Goal: Navigation & Orientation: Understand site structure

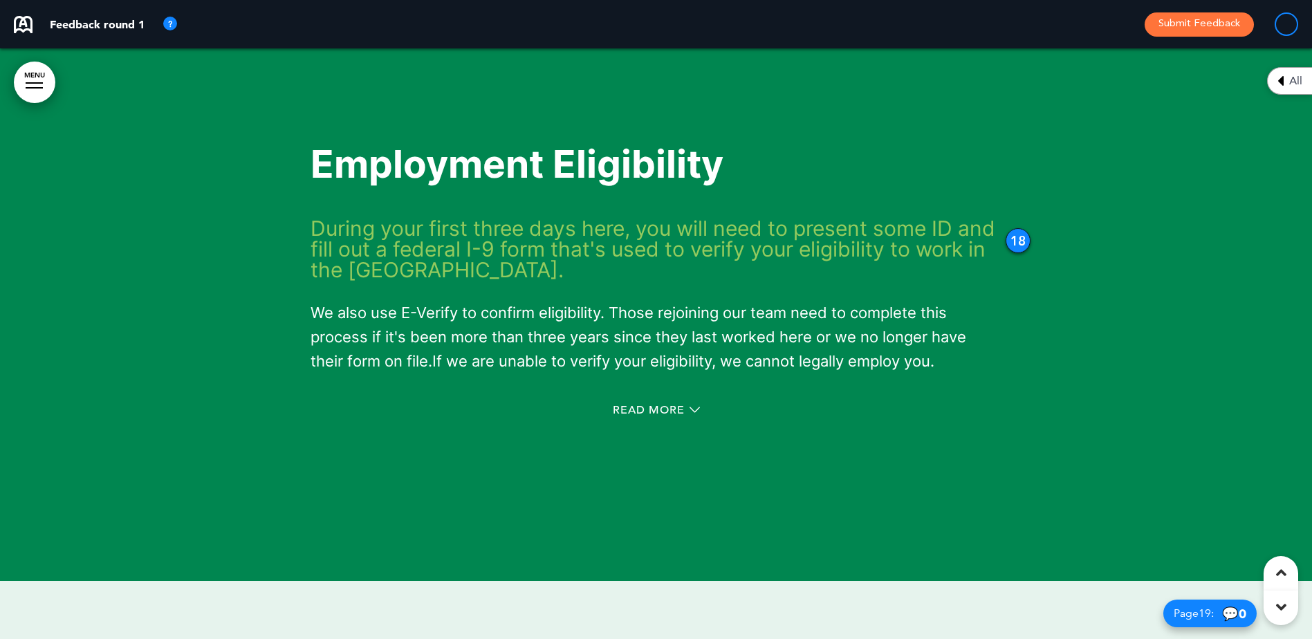
scroll to position [12108, 0]
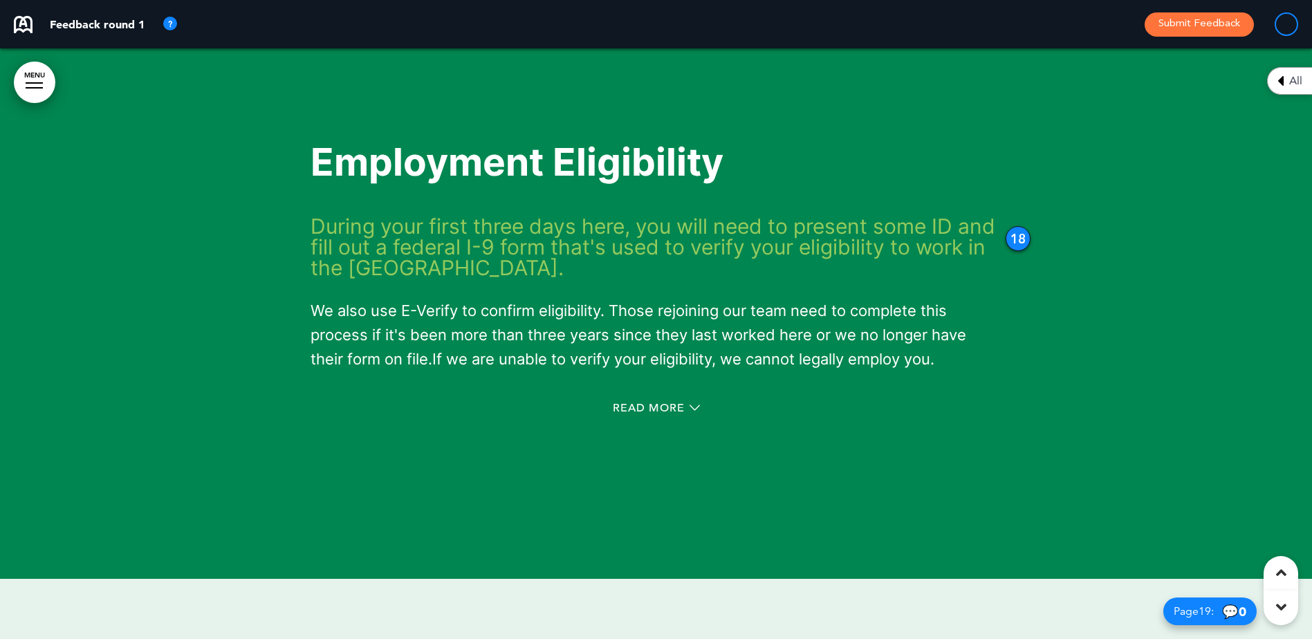
click at [634, 396] on div "Read More" at bounding box center [657, 410] width 692 height 28
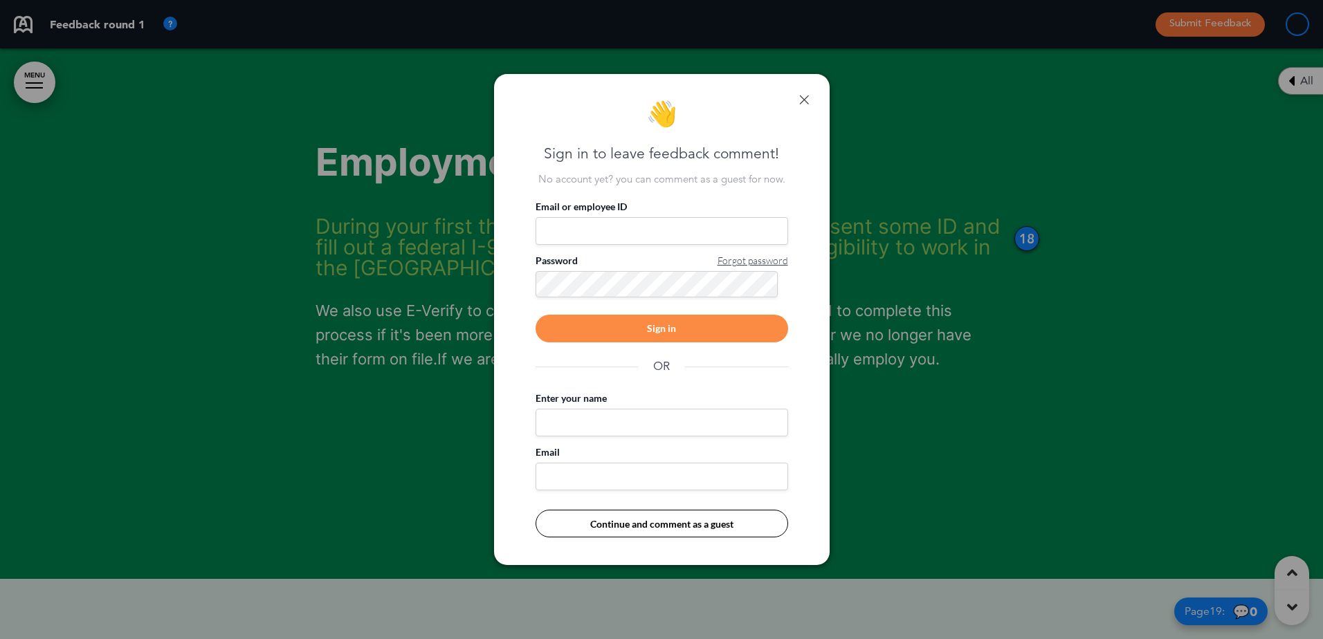
click at [799, 98] on link at bounding box center [804, 100] width 10 height 10
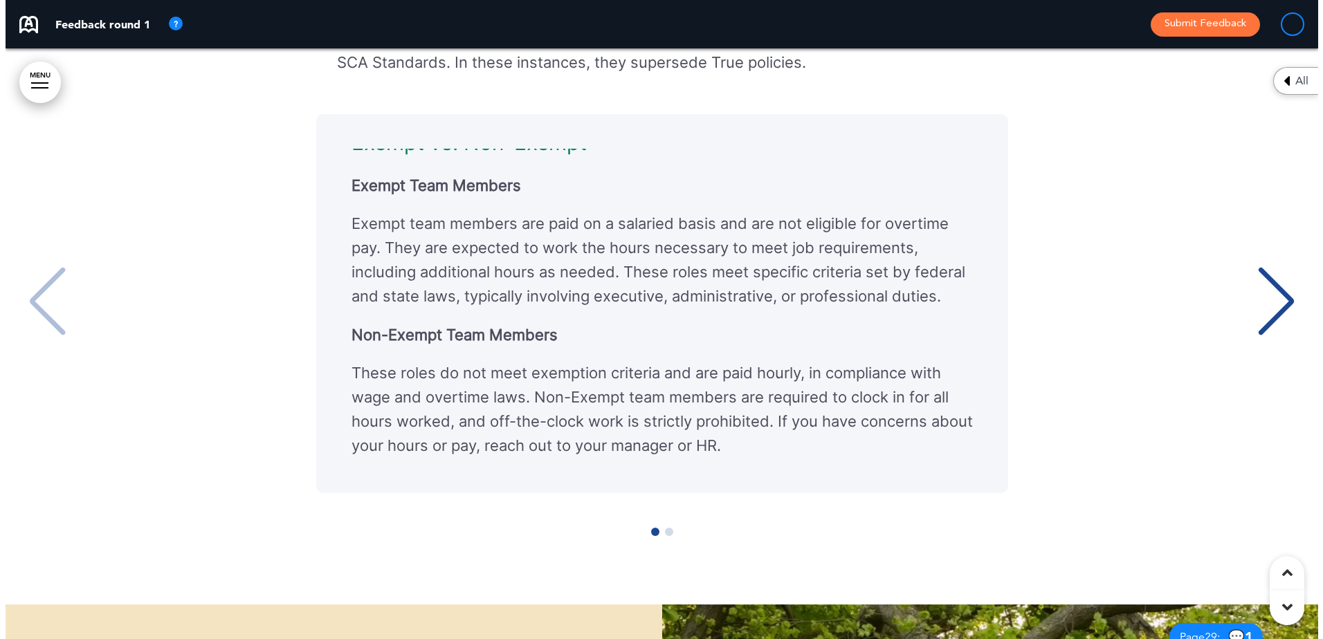
scroll to position [13976, 0]
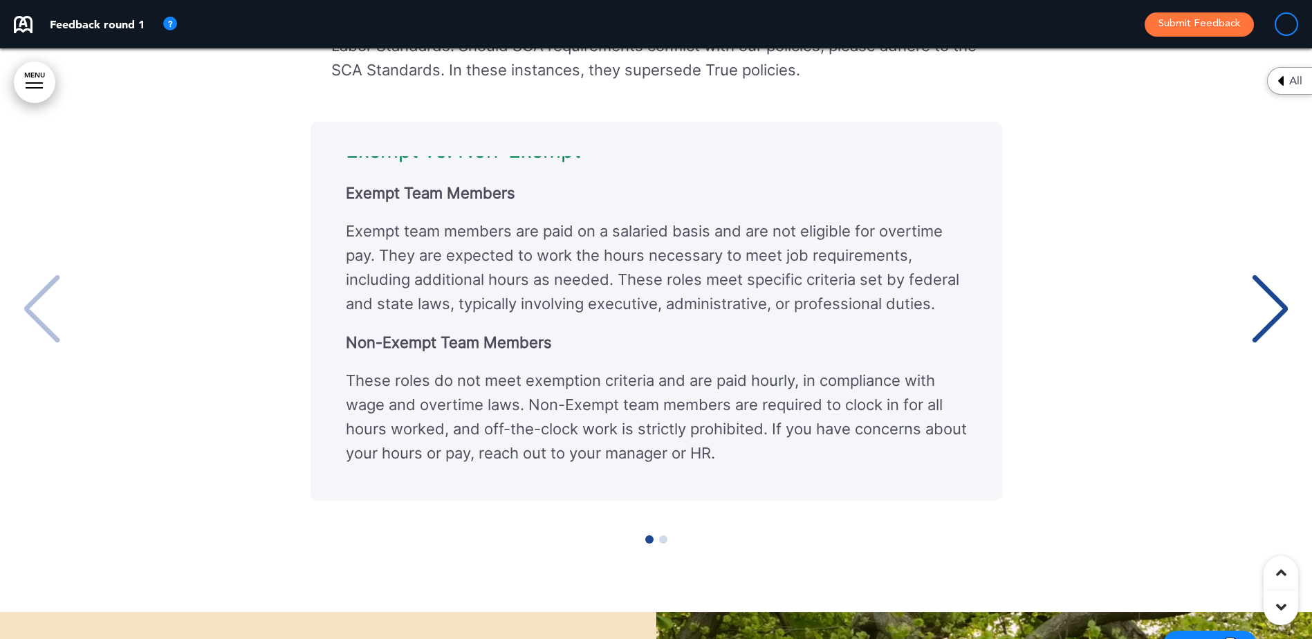
click at [1291, 310] on div "Next slide" at bounding box center [1270, 309] width 42 height 69
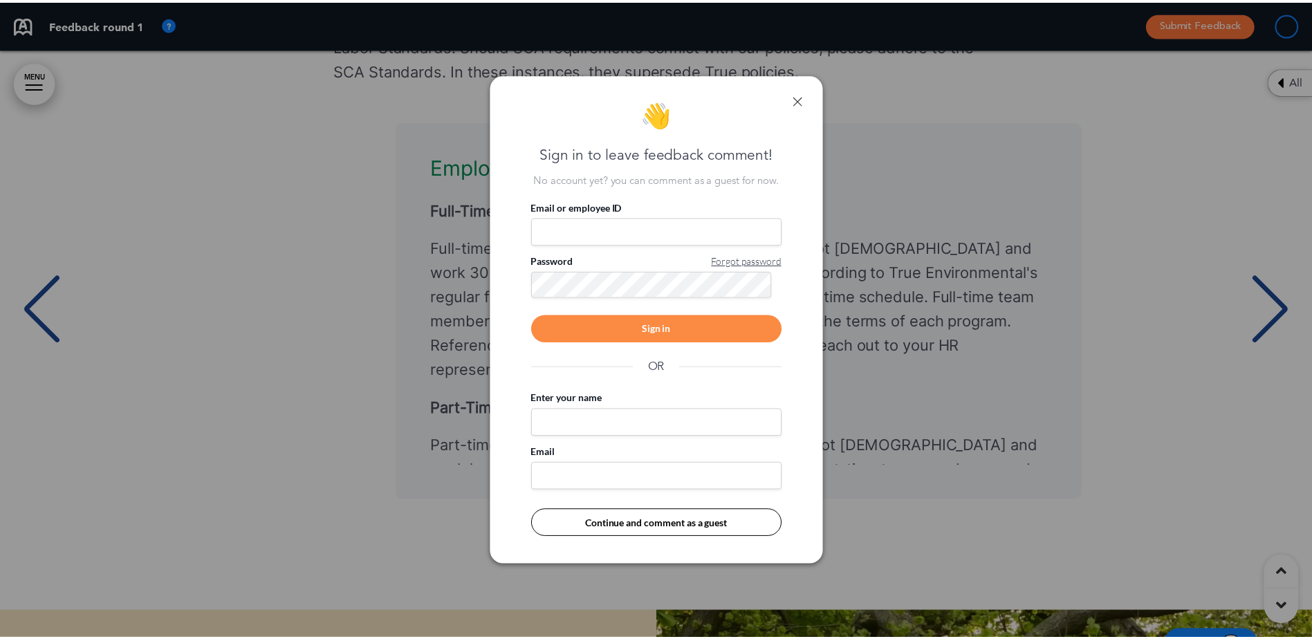
scroll to position [0, 1292]
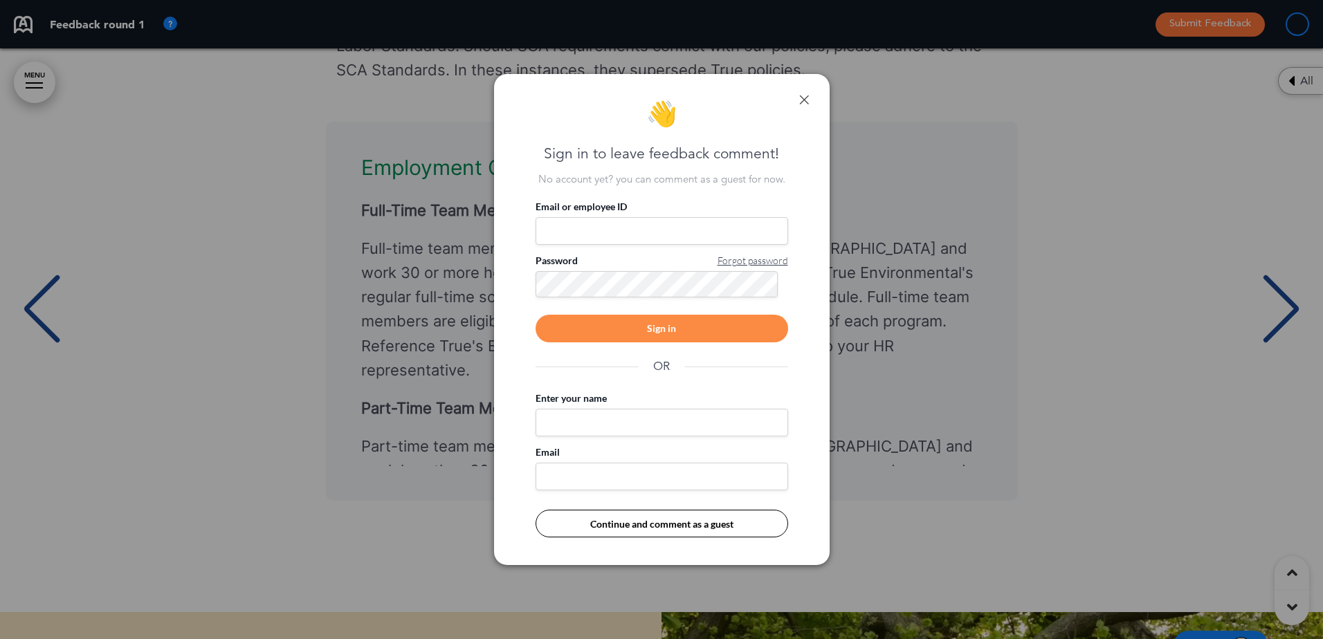
click at [807, 99] on link at bounding box center [804, 100] width 10 height 10
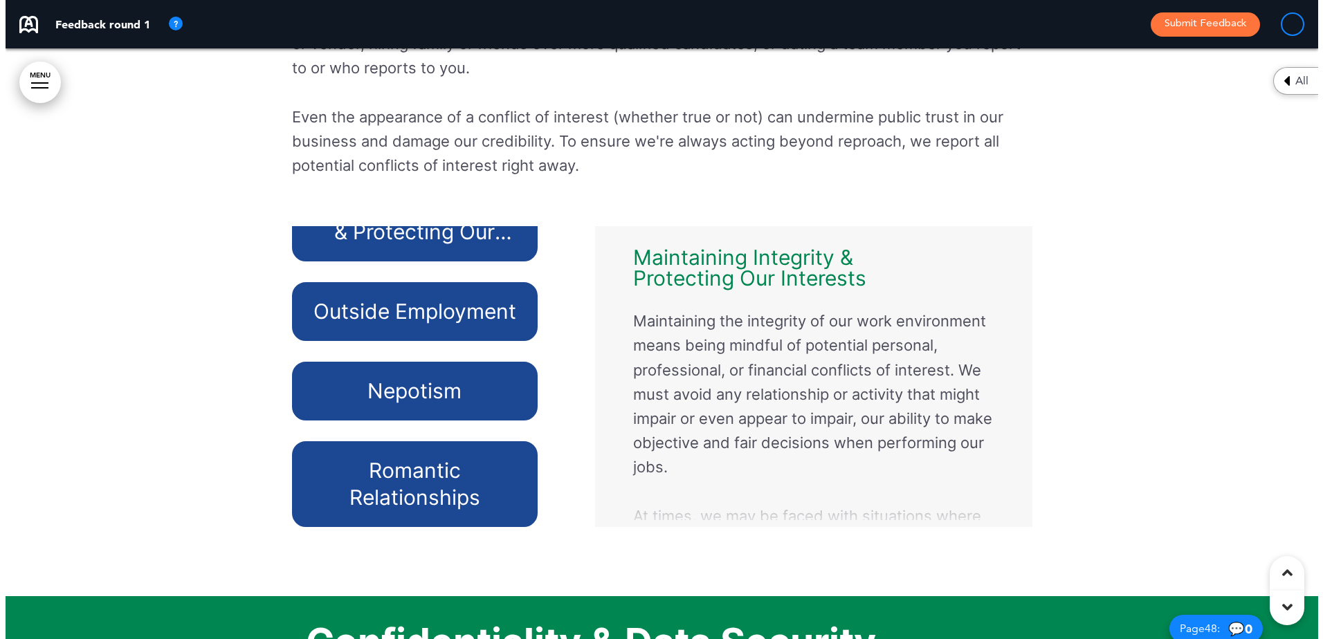
scroll to position [32932, 0]
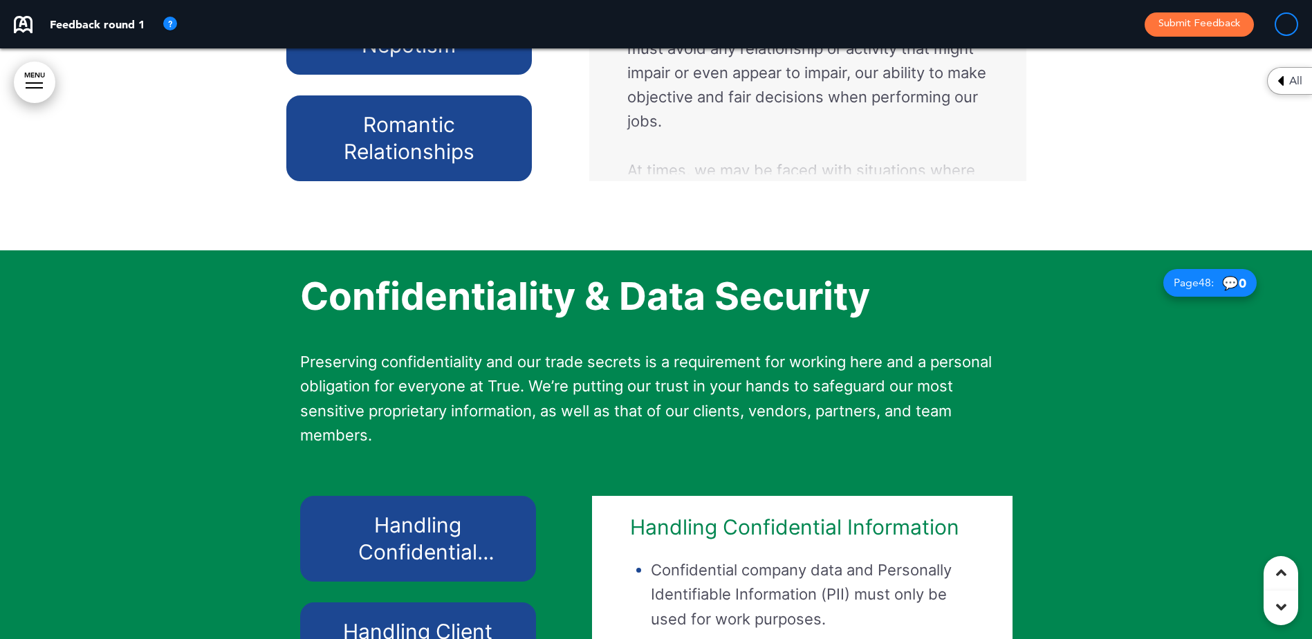
click at [427, 59] on h6 "Nepotism" at bounding box center [409, 45] width 214 height 27
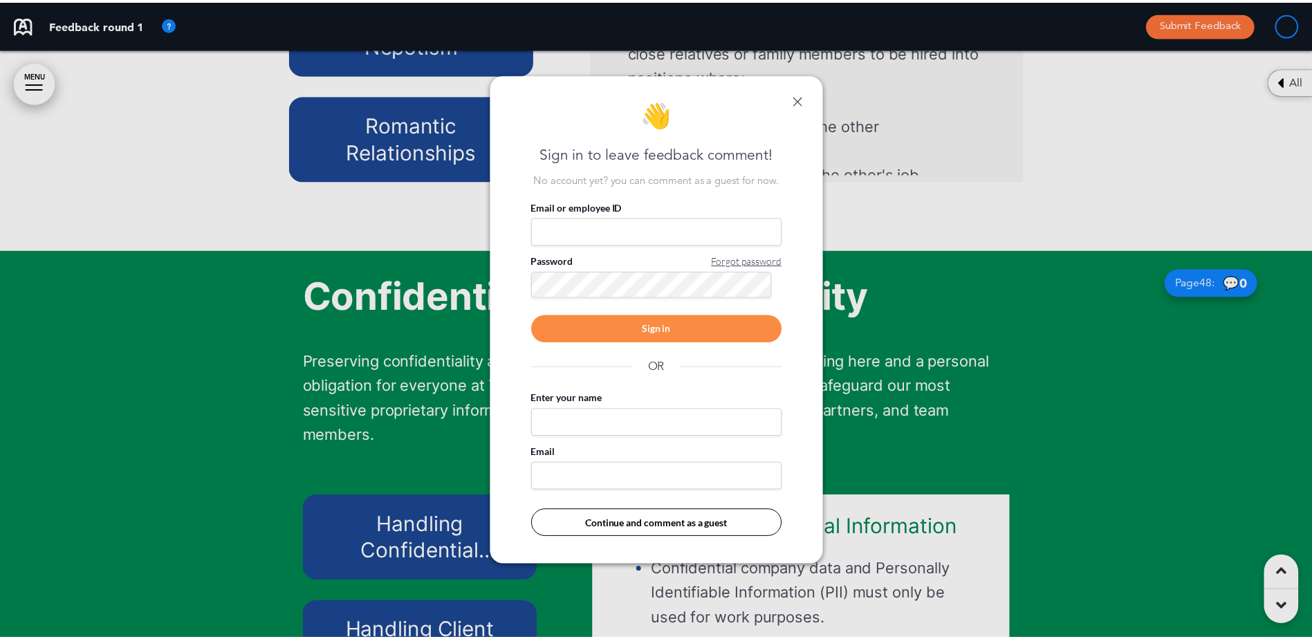
scroll to position [0, 1302]
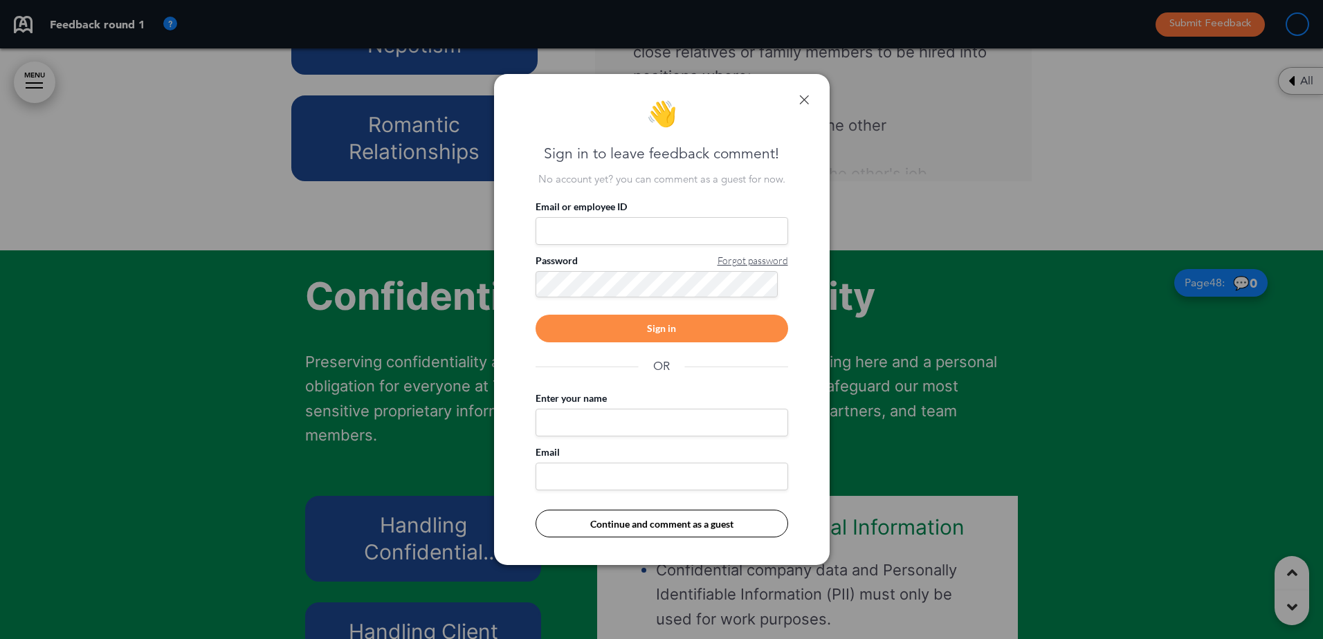
click at [808, 93] on div "👋 Sign in to leave feedback comment! No account yet? you can comment as a guest…" at bounding box center [662, 319] width 336 height 491
click at [803, 102] on link at bounding box center [804, 100] width 10 height 10
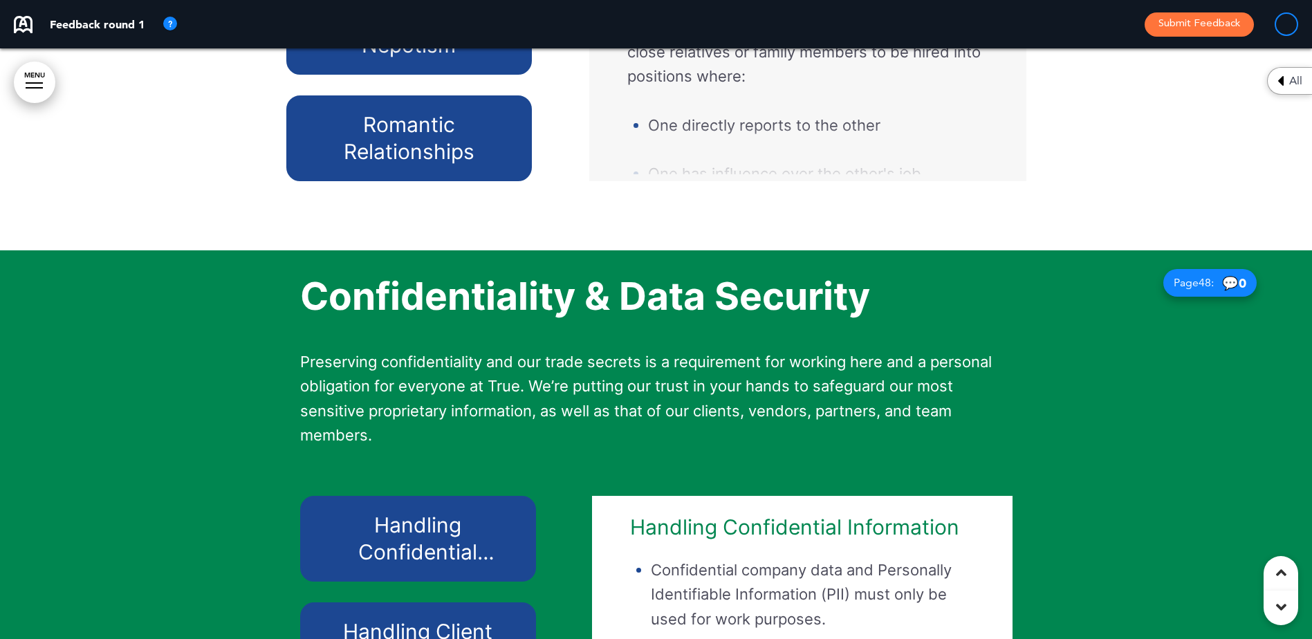
click at [431, 165] on h6 "Romantic Relationships" at bounding box center [409, 138] width 214 height 54
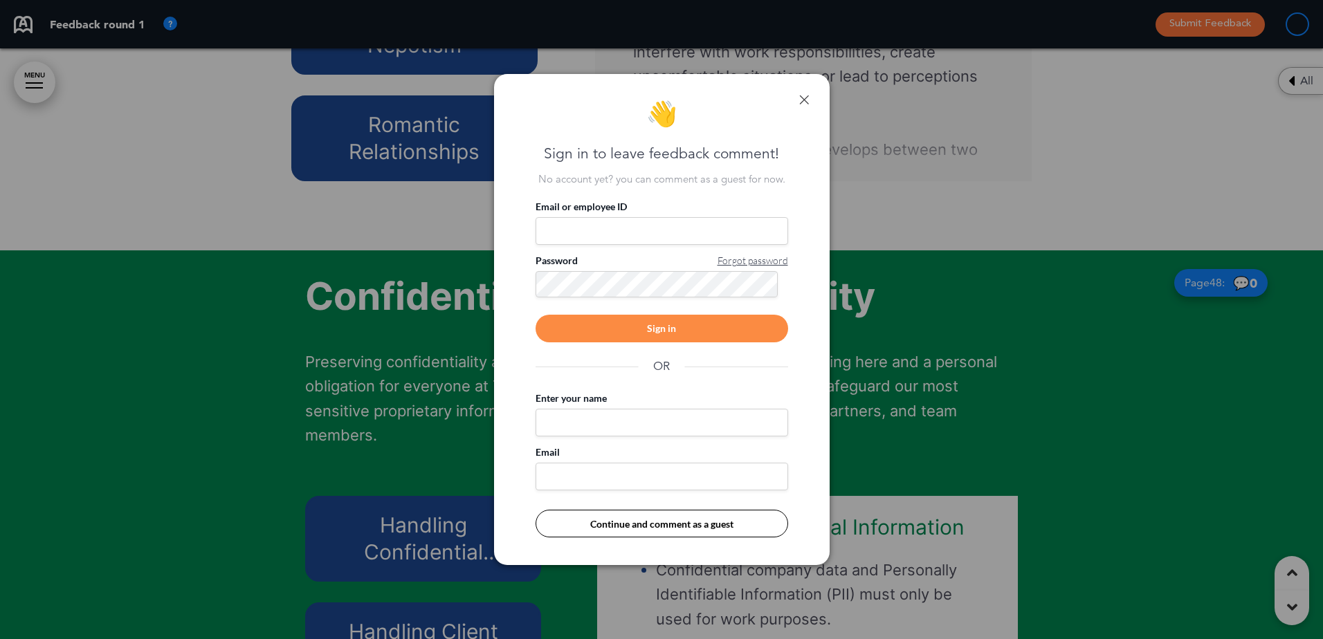
click at [803, 99] on link at bounding box center [804, 100] width 10 height 10
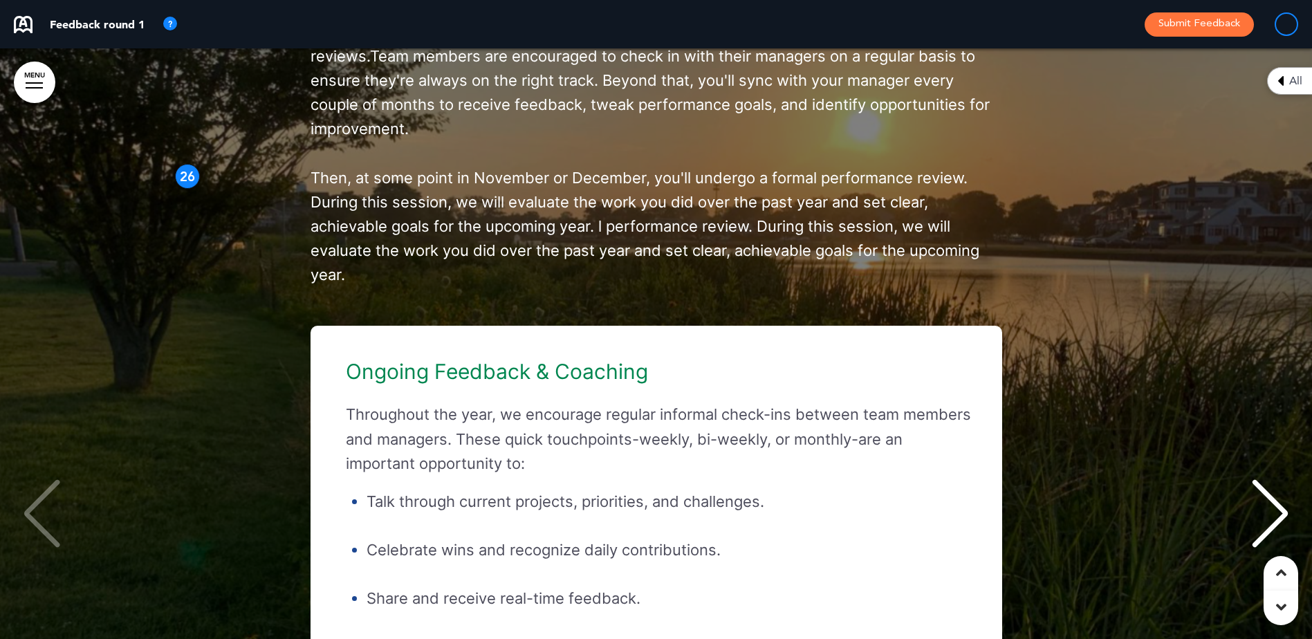
scroll to position [35354, 0]
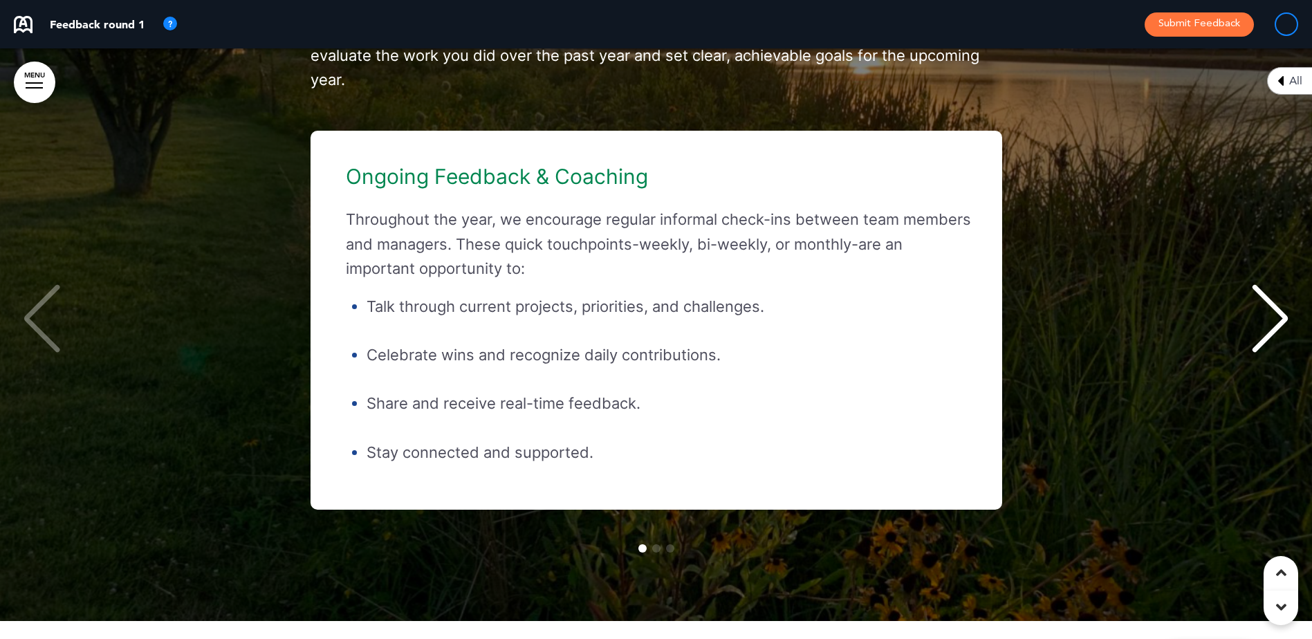
click at [1265, 339] on div "Next slide" at bounding box center [1270, 318] width 42 height 69
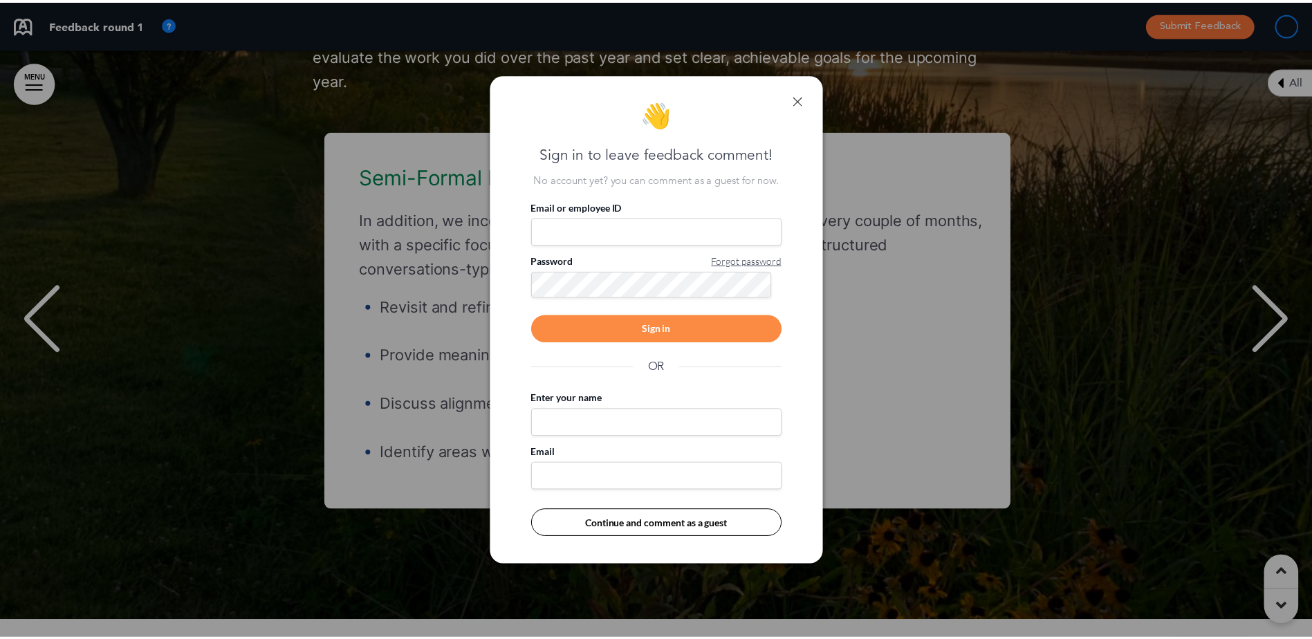
scroll to position [0, 1292]
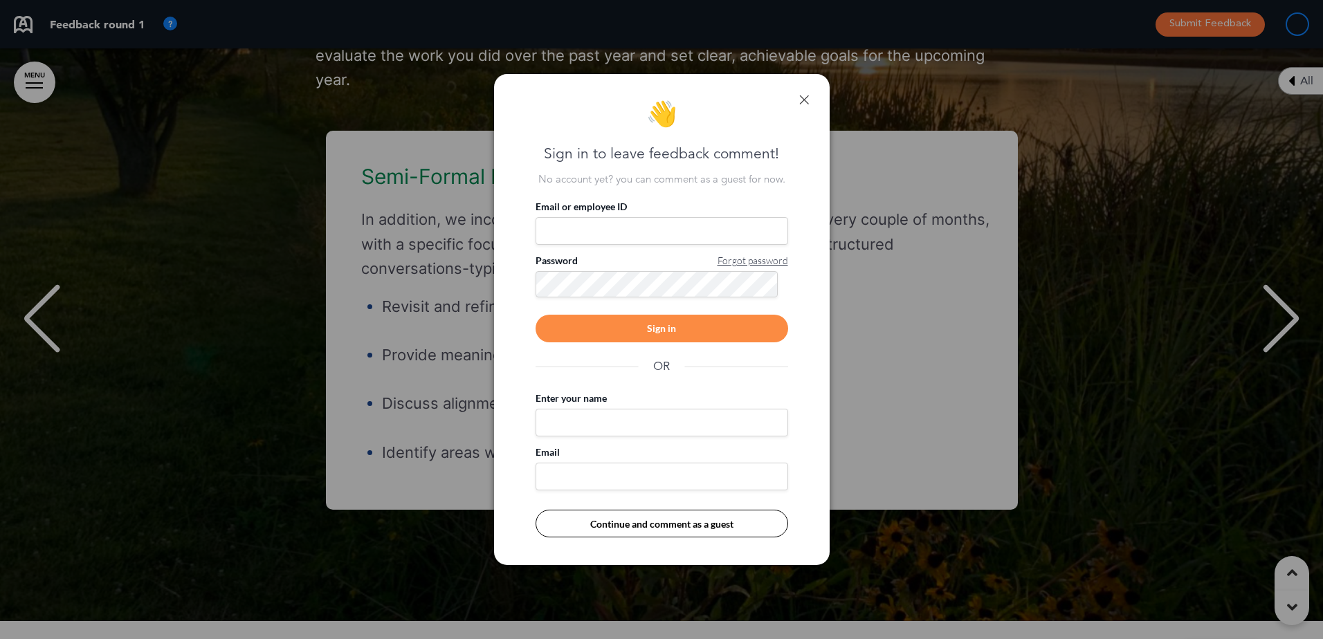
click at [814, 100] on div "👋 Sign in to leave feedback comment! No account yet? you can comment as a guest…" at bounding box center [662, 319] width 336 height 491
click at [802, 98] on link at bounding box center [804, 100] width 10 height 10
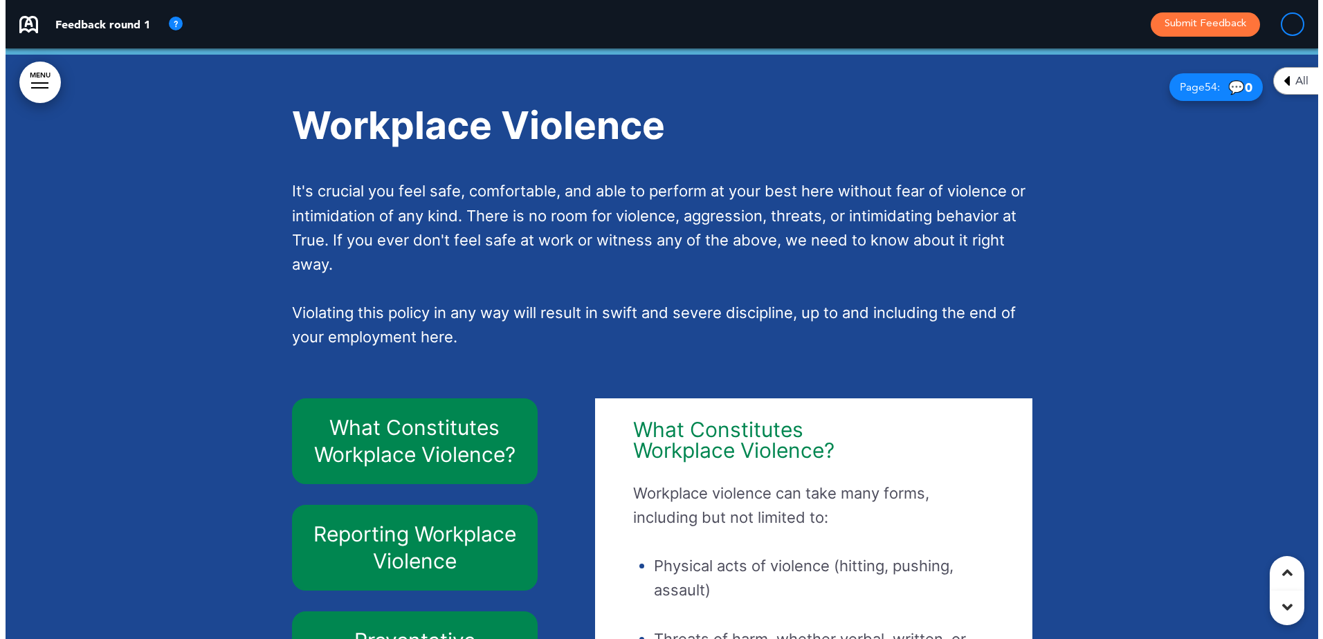
scroll to position [37153, 0]
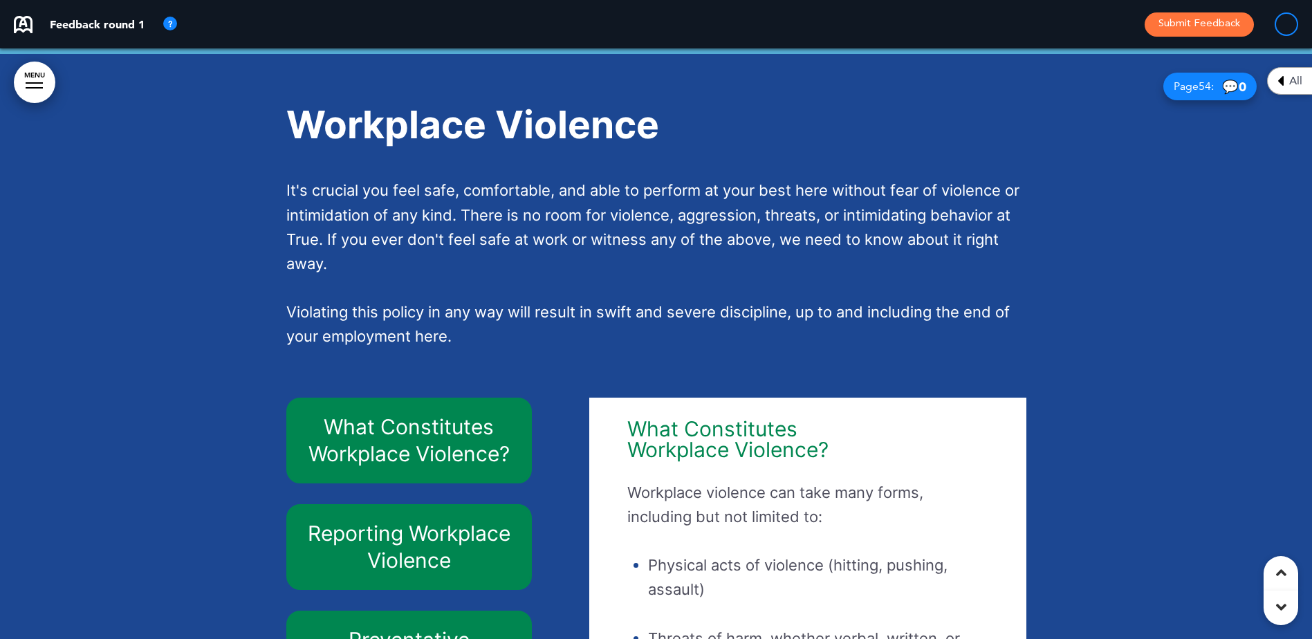
click at [33, 79] on link "MENU" at bounding box center [35, 83] width 42 height 42
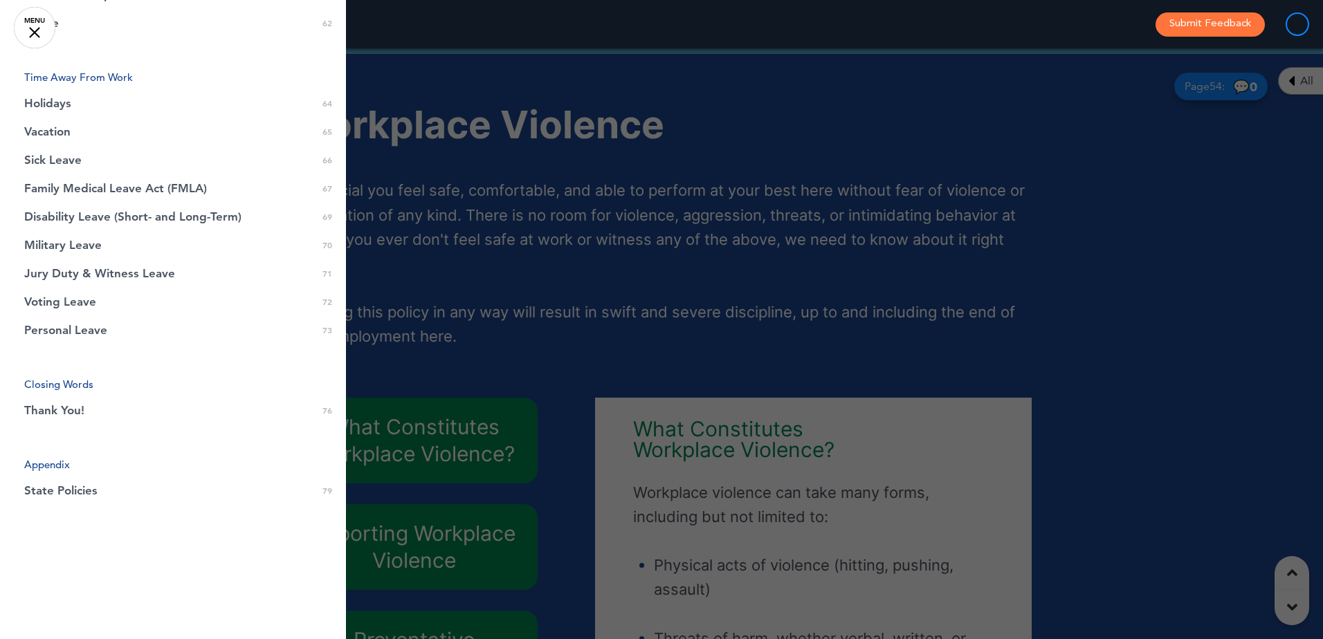
scroll to position [1886, 0]
click at [178, 393] on link "Thank You! 0 76" at bounding box center [173, 406] width 346 height 28
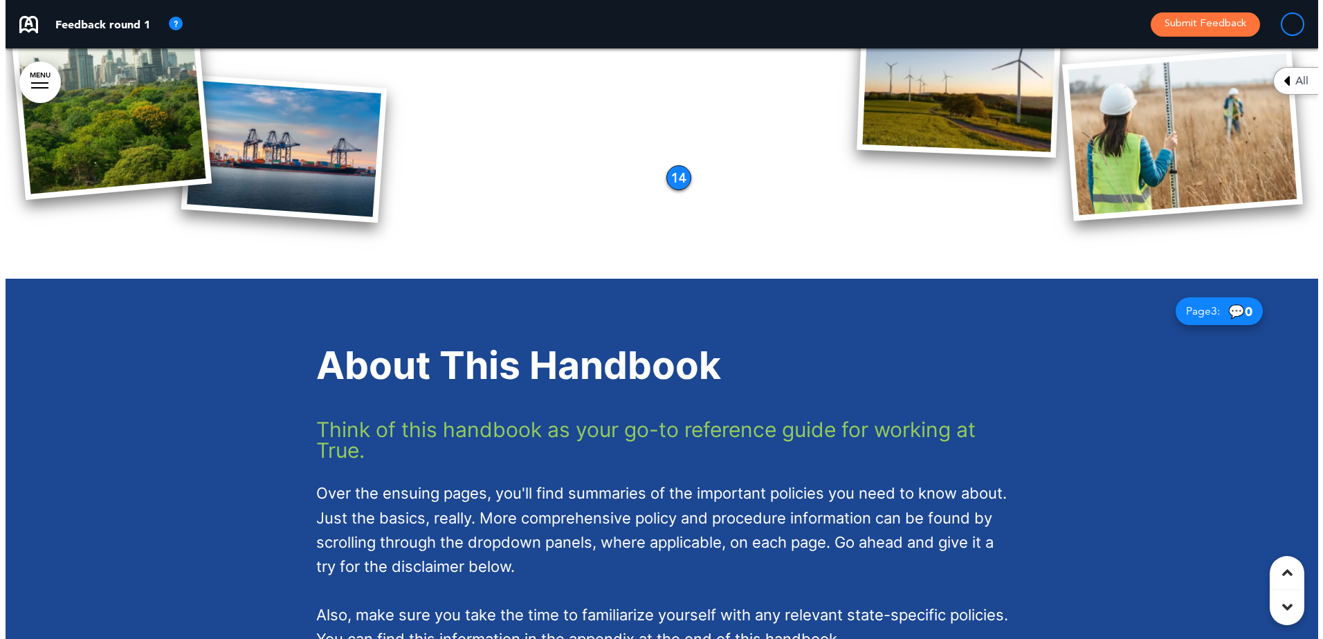
scroll to position [1730, 0]
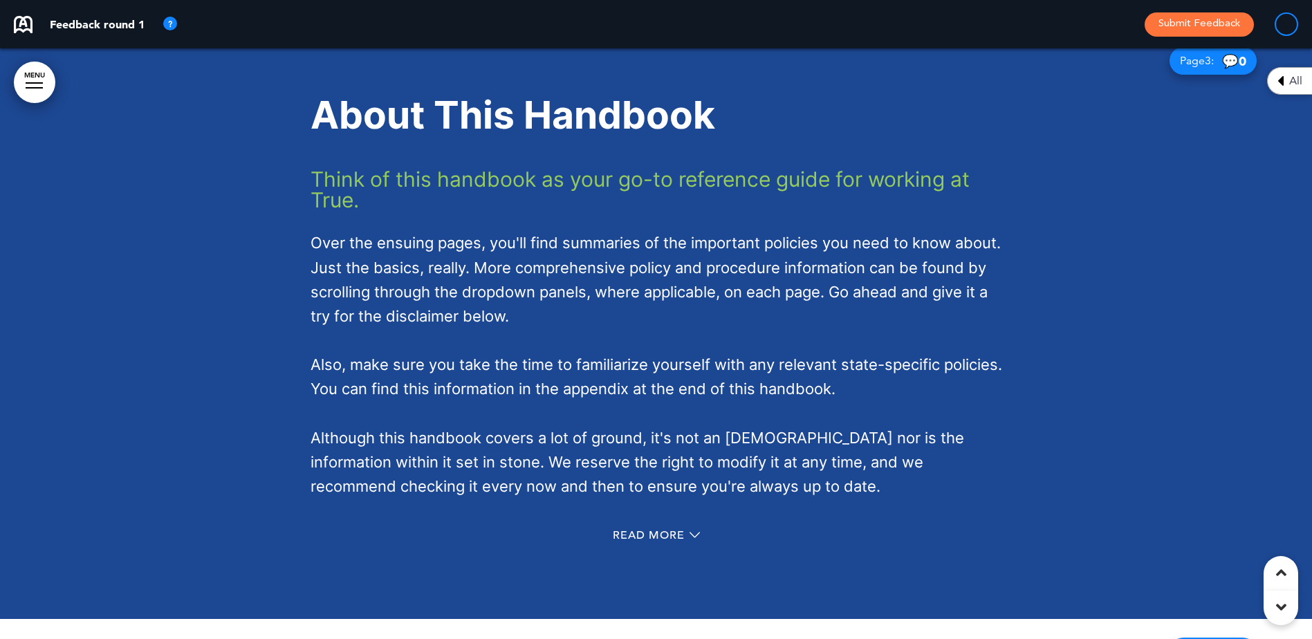
click at [34, 81] on link "MENU" at bounding box center [35, 83] width 42 height 42
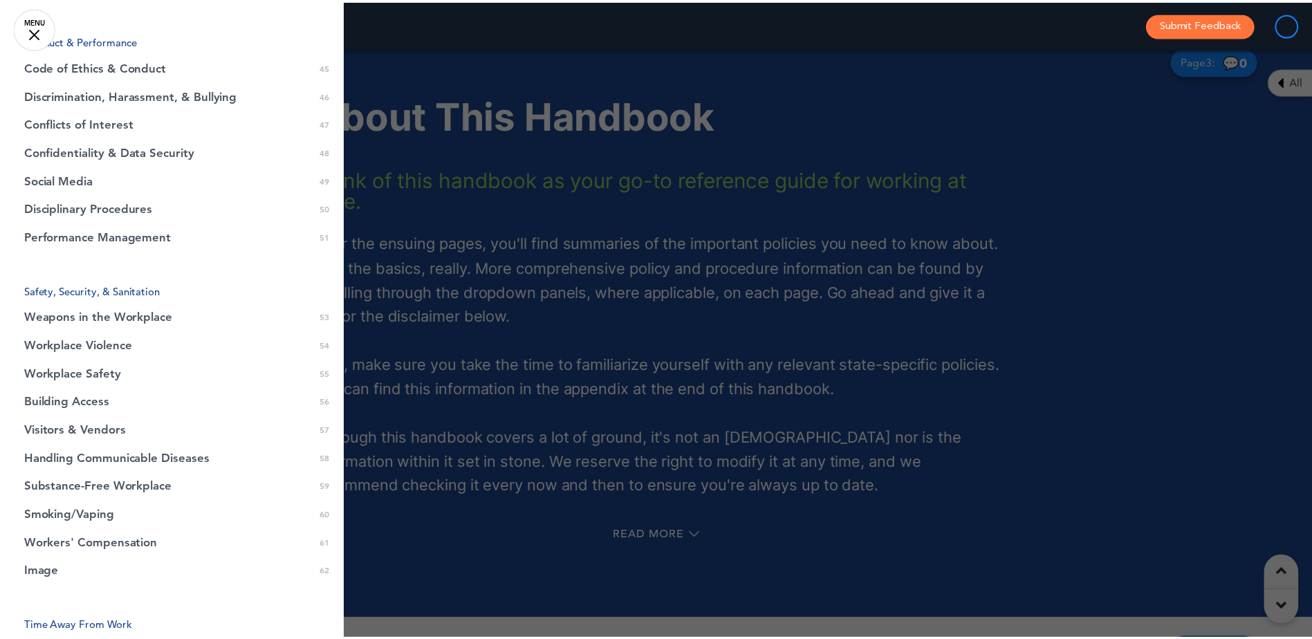
scroll to position [1056, 0]
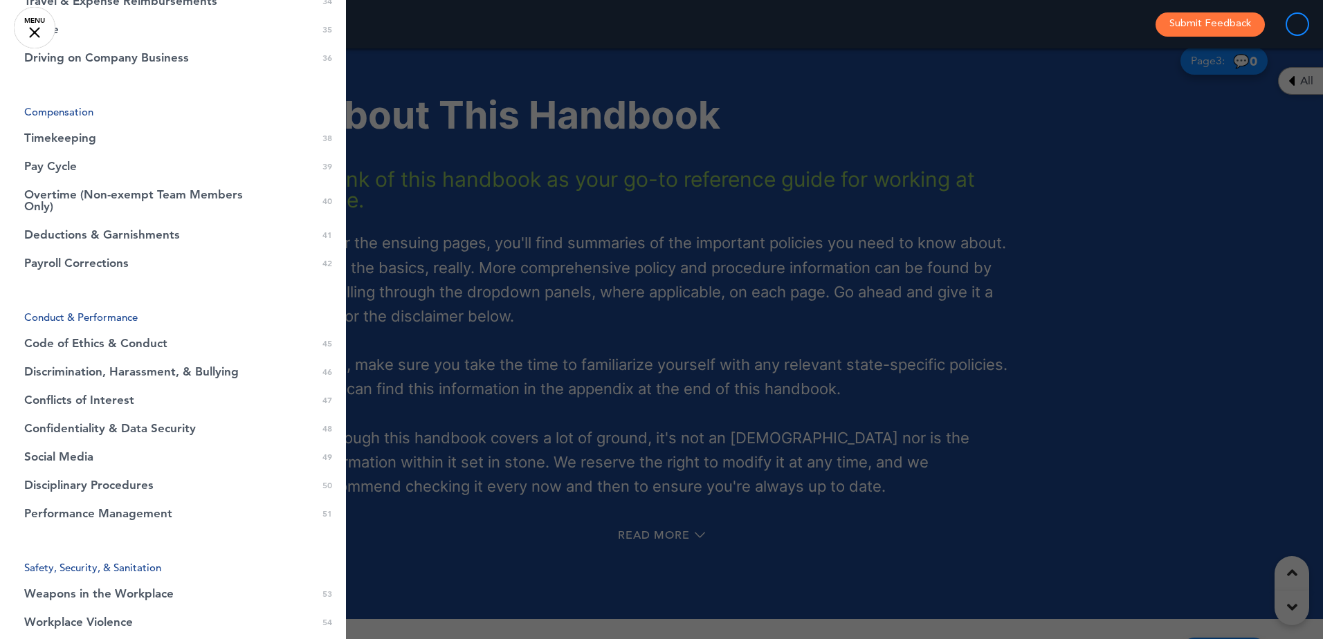
click at [836, 257] on div at bounding box center [661, 319] width 1323 height 639
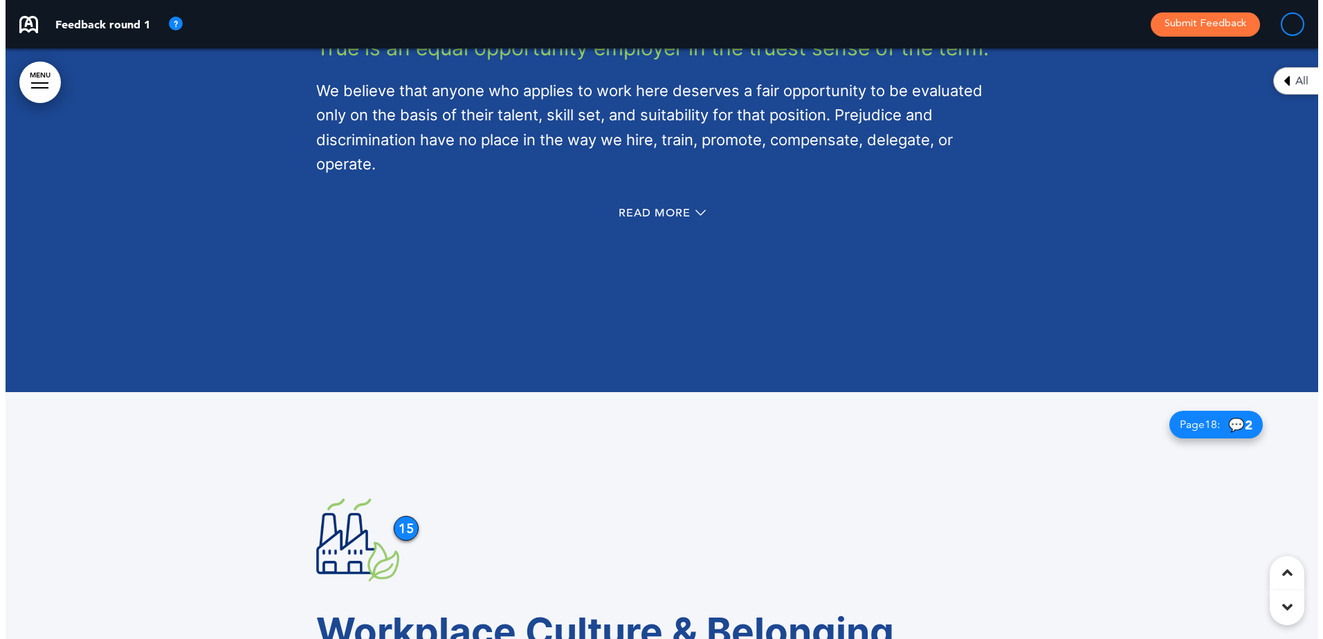
scroll to position [9824, 0]
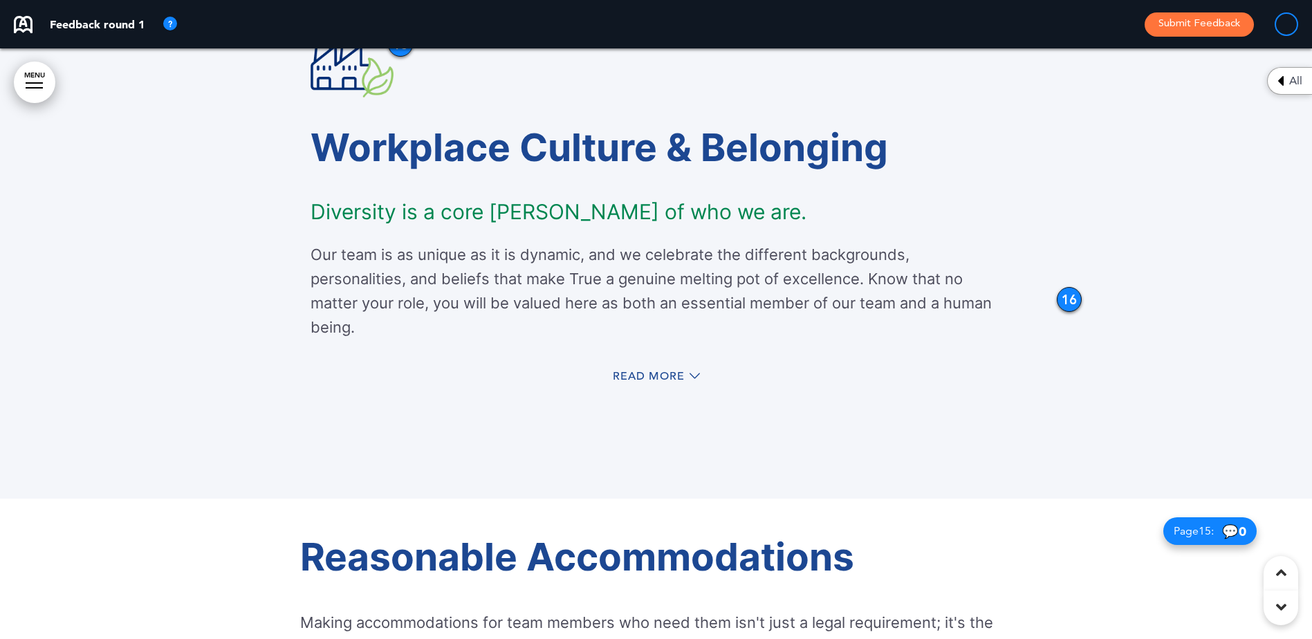
click at [37, 77] on link "MENU" at bounding box center [35, 83] width 42 height 42
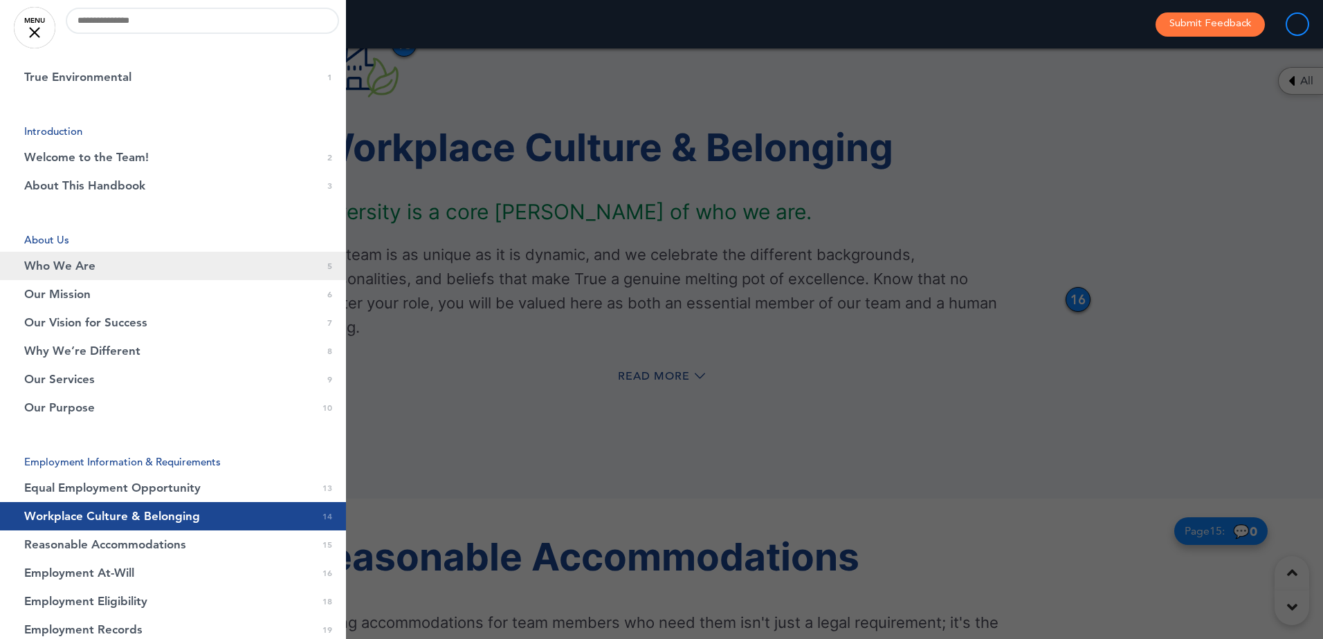
scroll to position [0, 0]
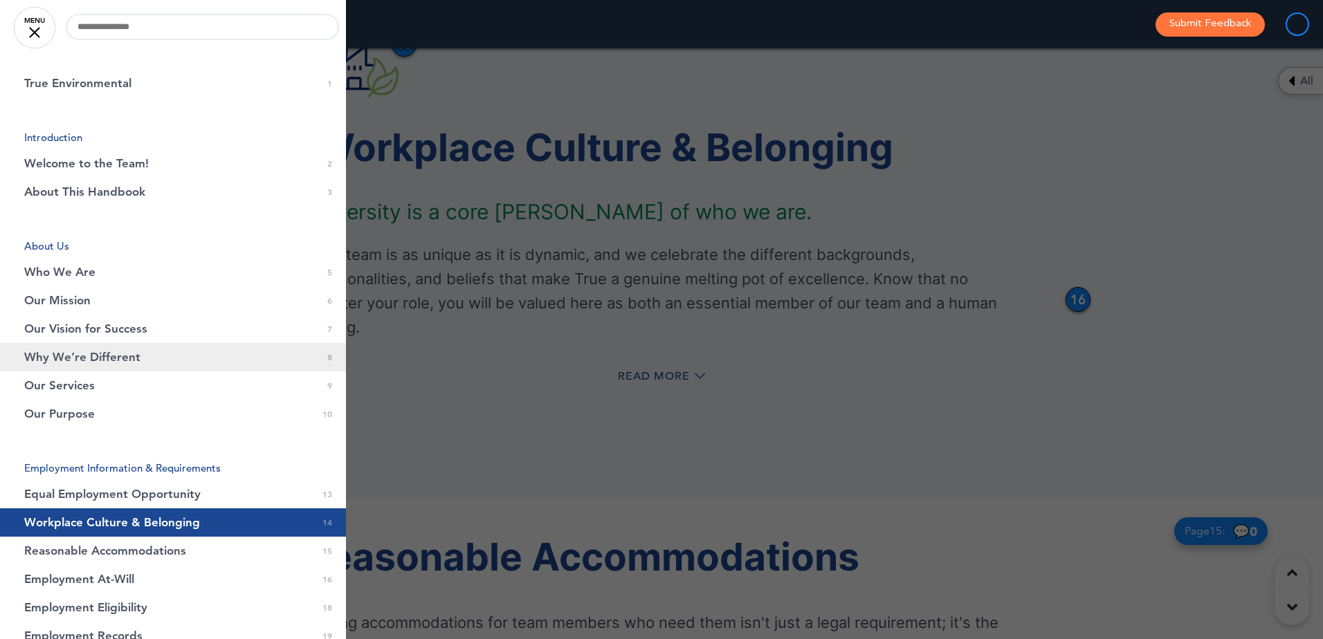
click at [125, 351] on span "Why We’re Different" at bounding box center [82, 357] width 116 height 12
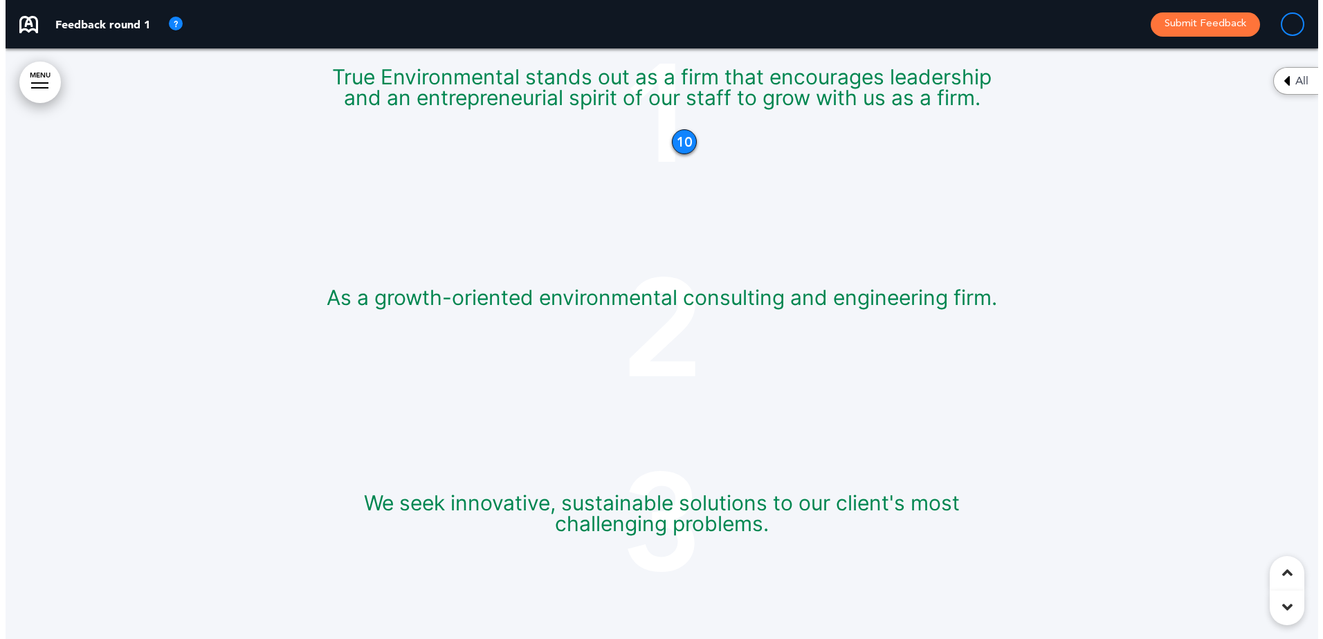
scroll to position [4983, 0]
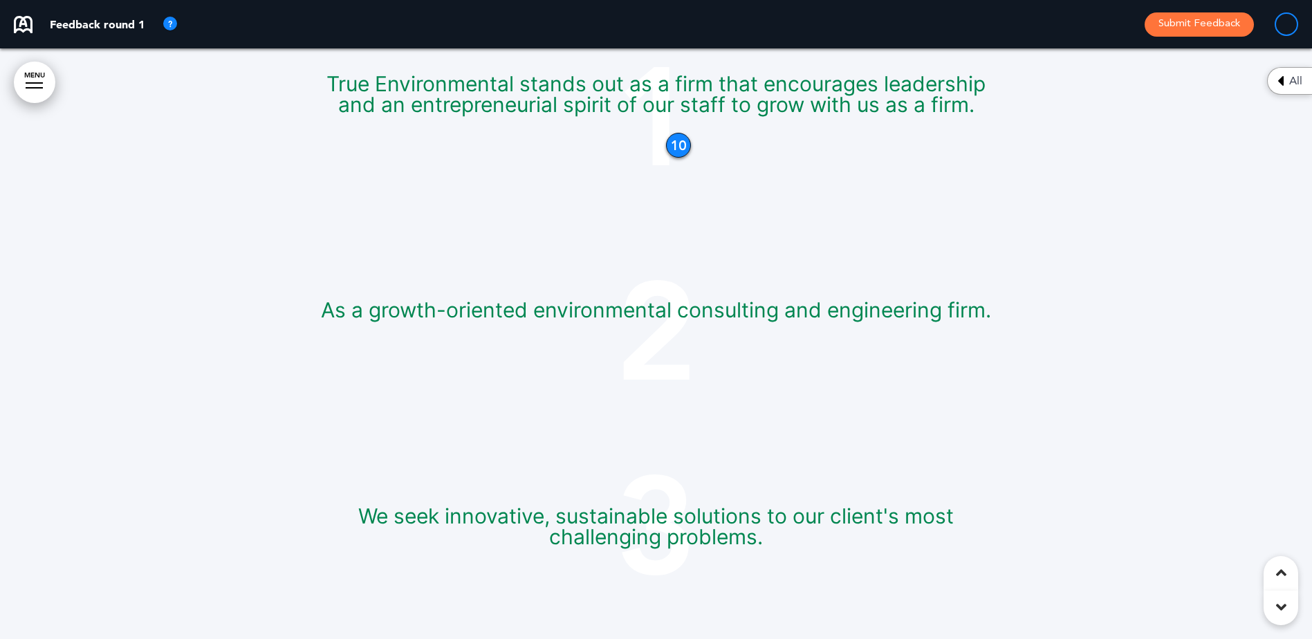
click at [30, 73] on link "MENU" at bounding box center [35, 83] width 42 height 42
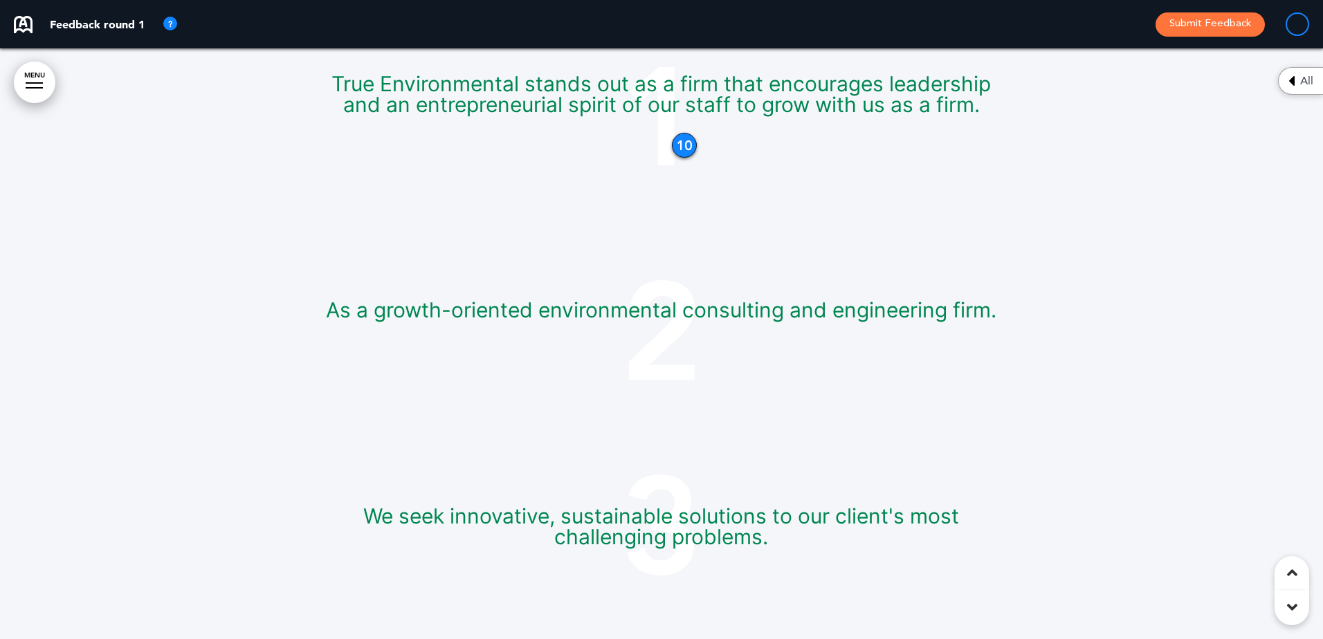
scroll to position [0, 1302]
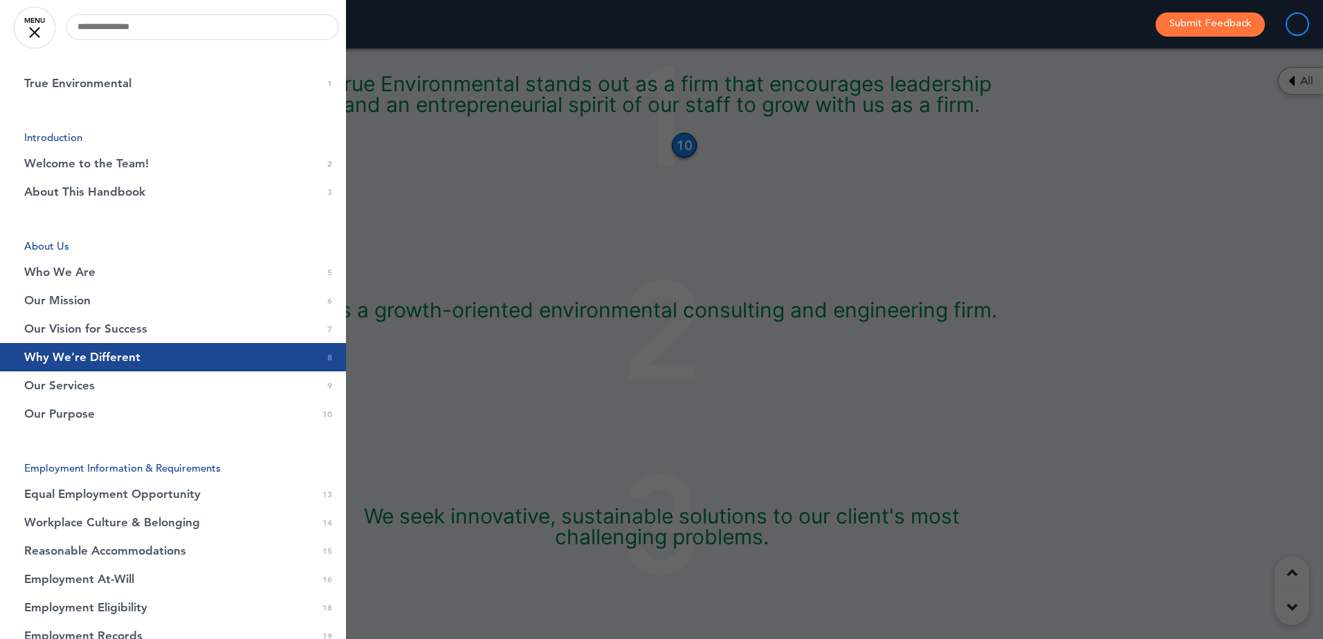
click at [57, 243] on li "About Us" at bounding box center [173, 246] width 346 height 10
click at [66, 266] on span "Who We Are" at bounding box center [59, 272] width 71 height 12
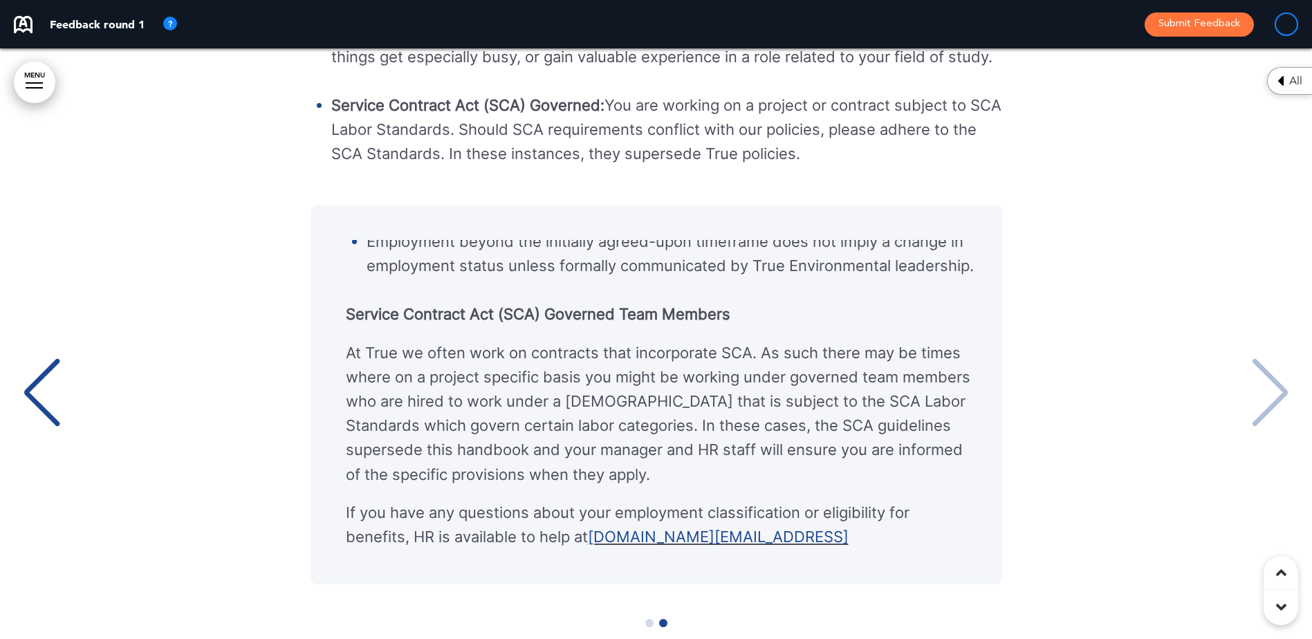
scroll to position [14307, 0]
